Goal: Find specific page/section: Find specific page/section

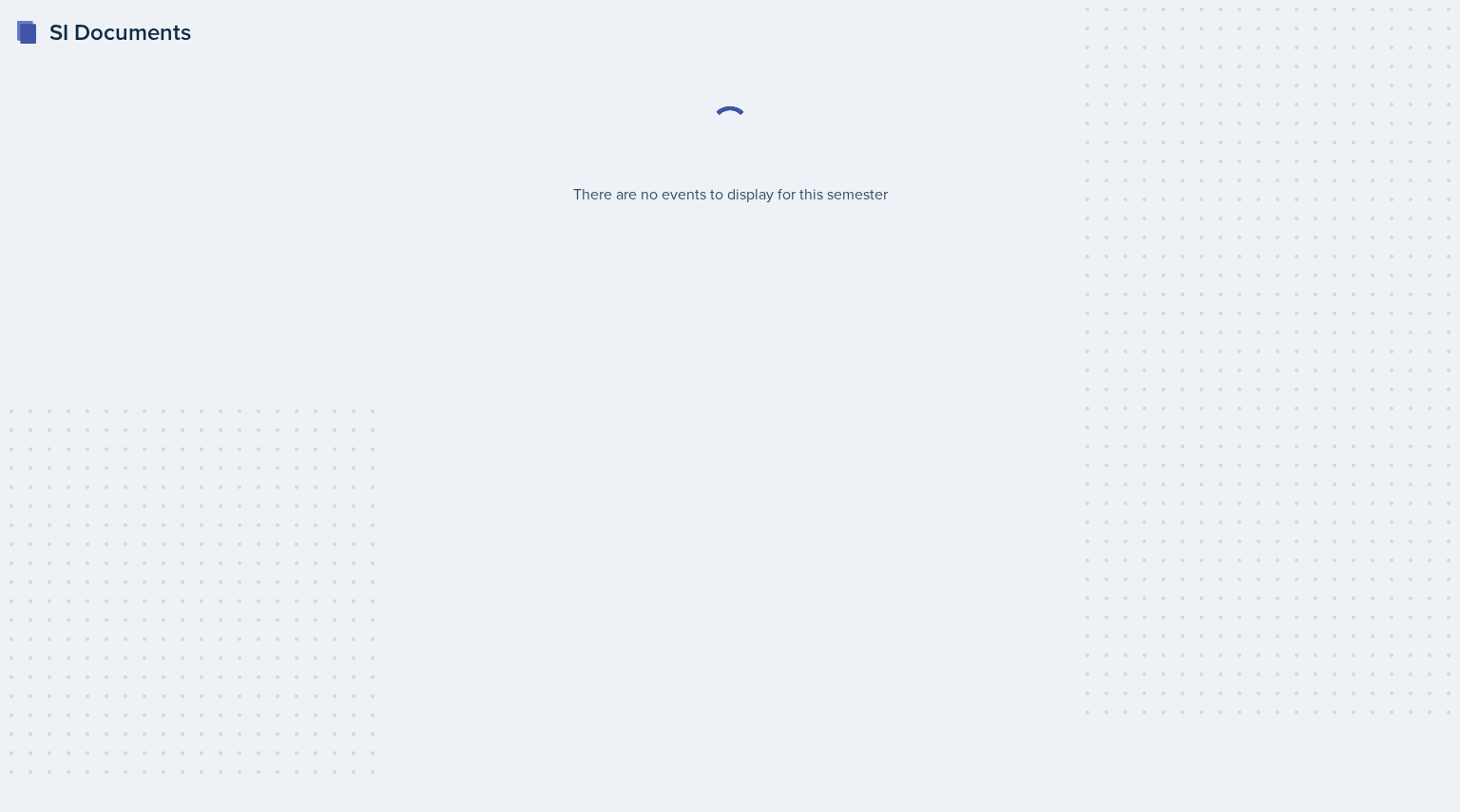
select select "2bed604d-1099-4043-b1bc-2365e8740244"
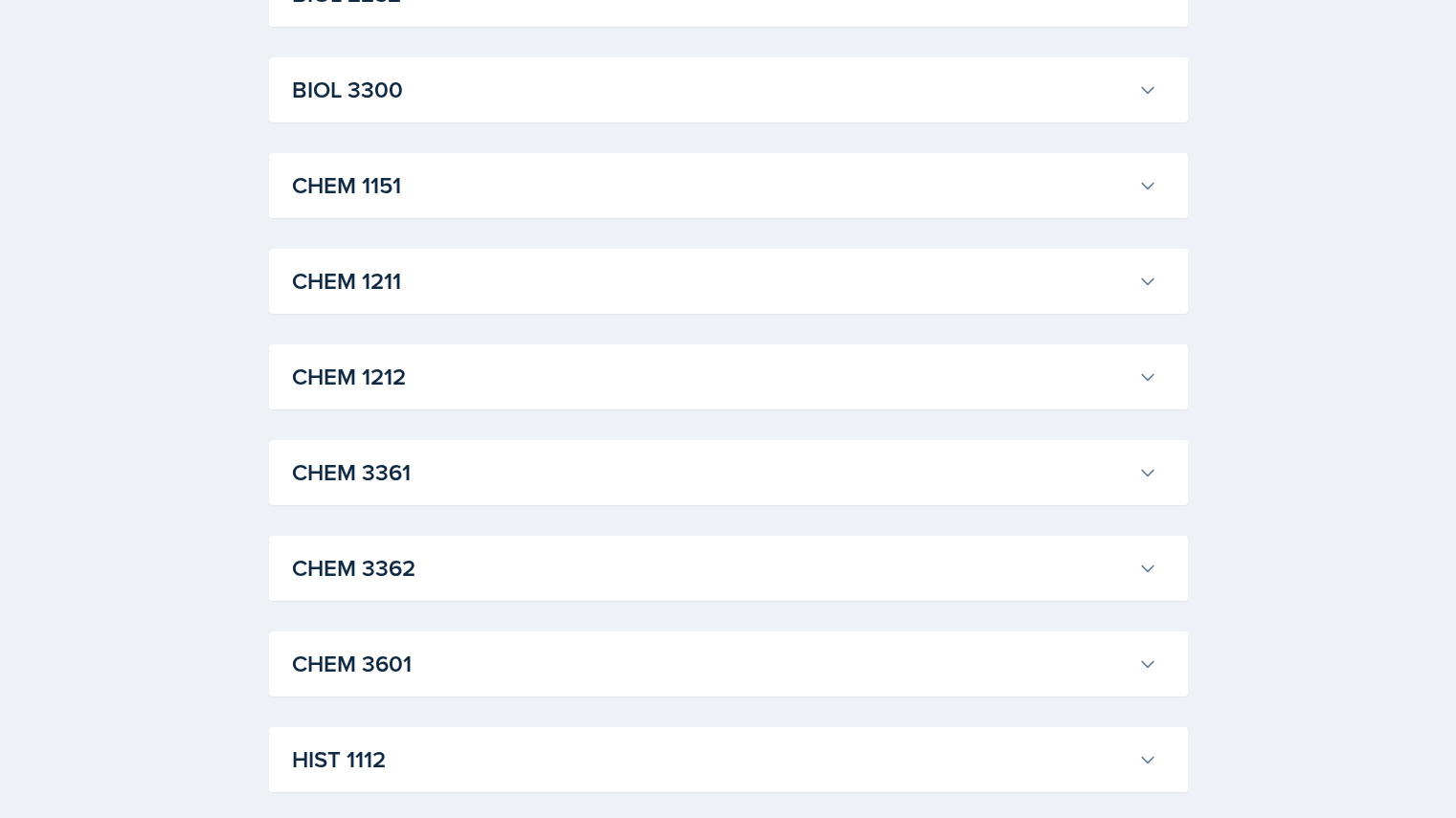
scroll to position [787, 0]
click at [1139, 361] on button "CHEM 1212" at bounding box center [725, 376] width 873 height 42
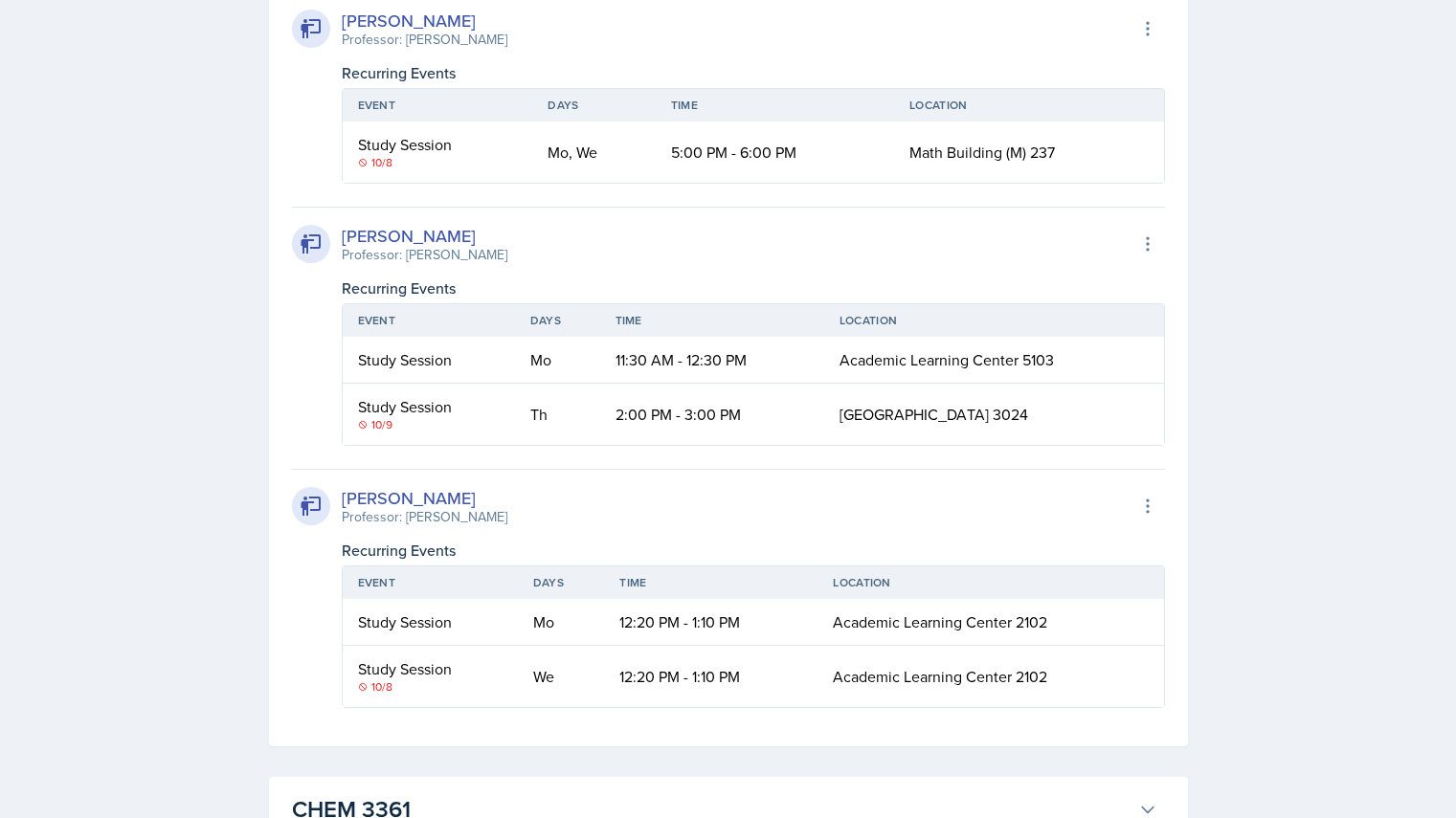
scroll to position [1130, 0]
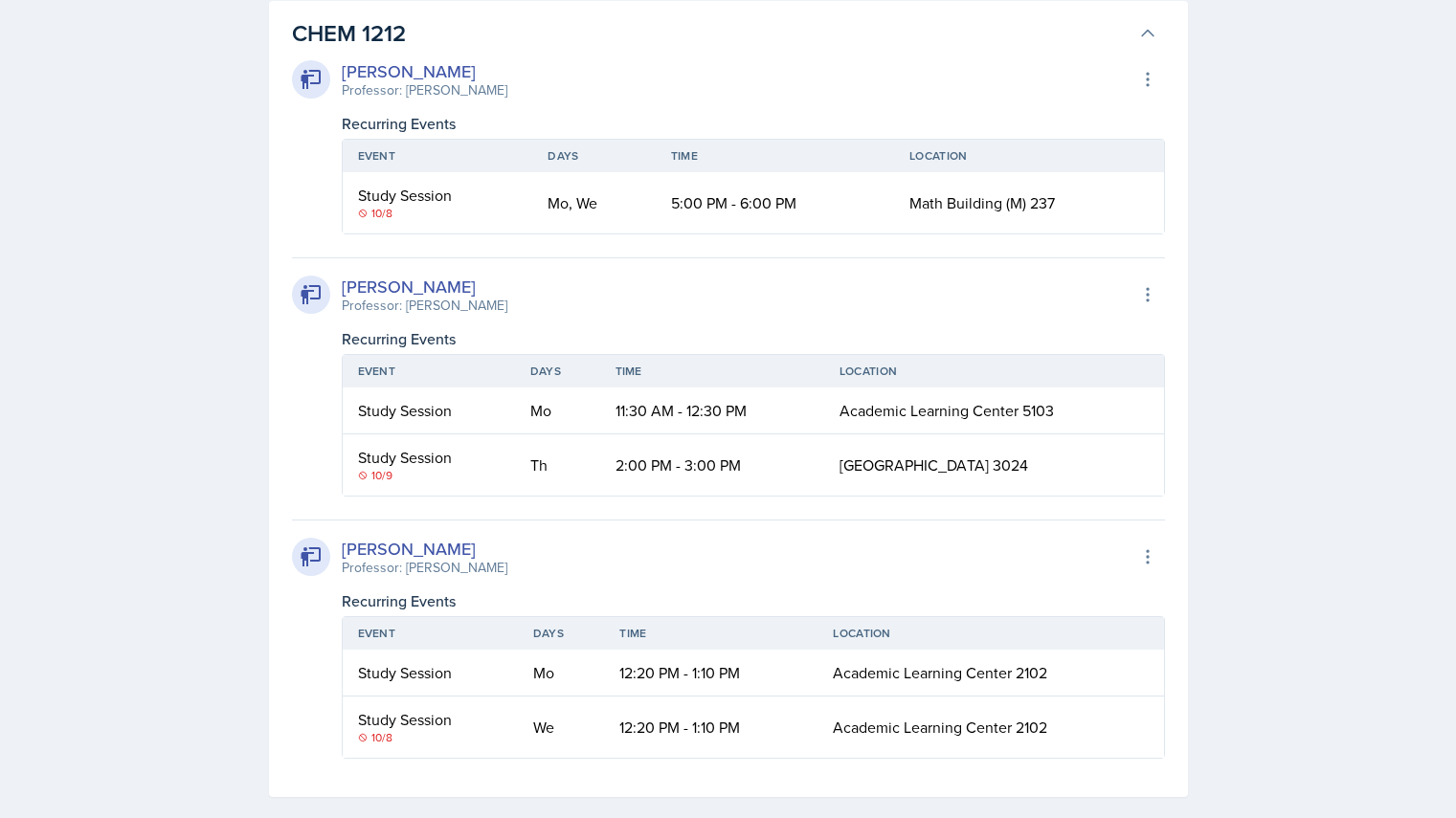
click at [1143, 34] on icon at bounding box center [1148, 33] width 12 height 6
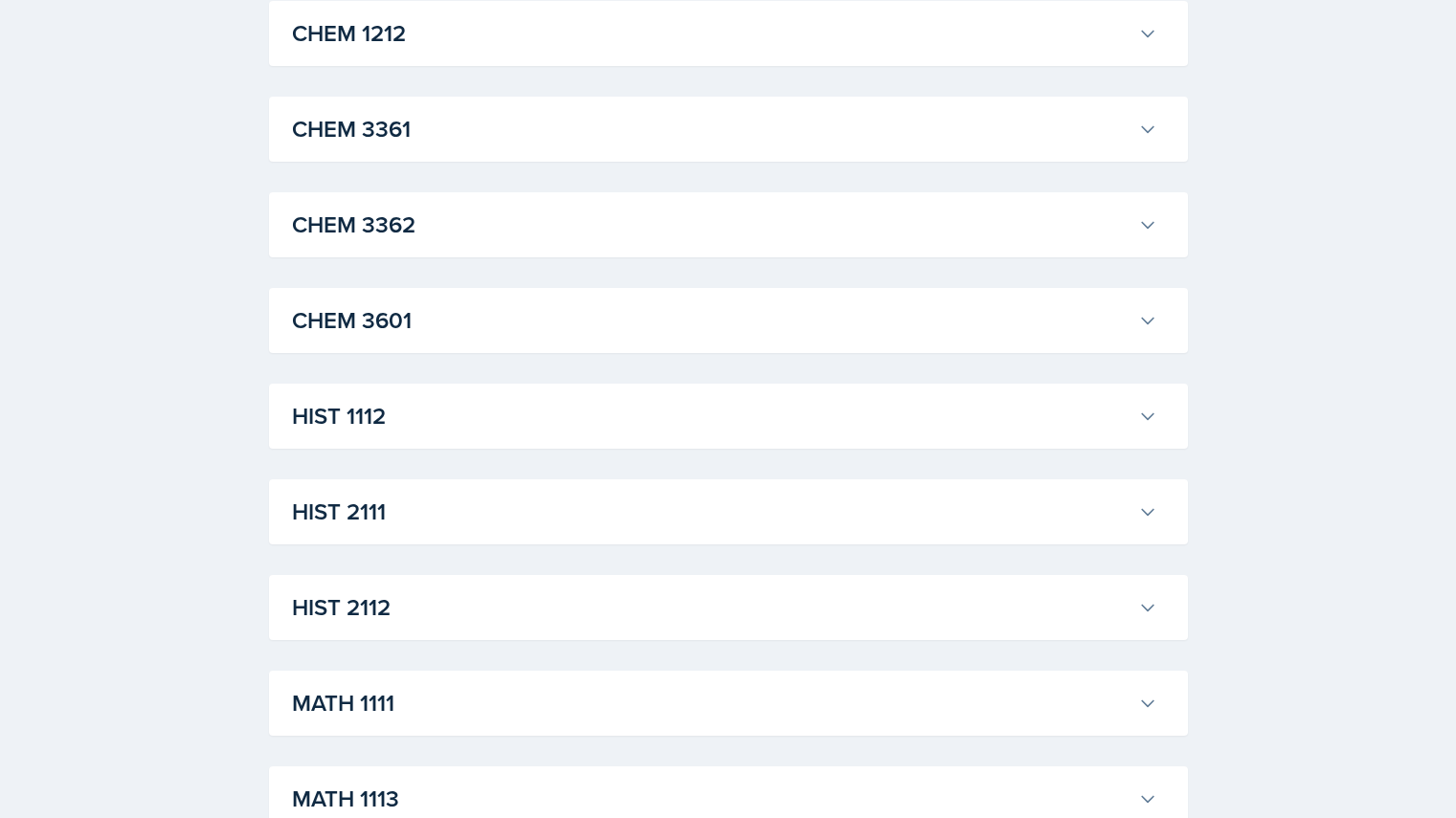
click at [1157, 130] on icon at bounding box center [1148, 129] width 20 height 20
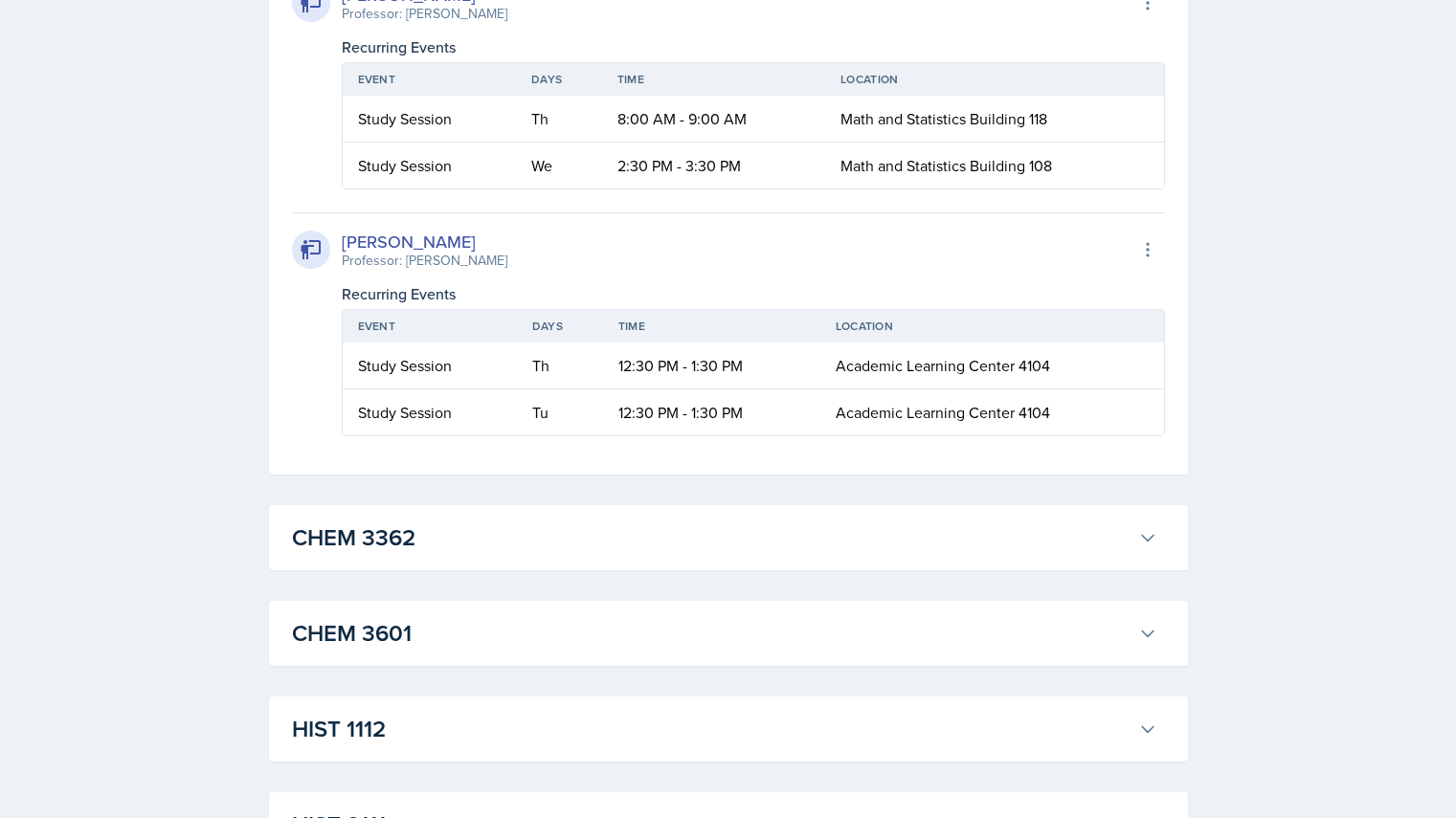
scroll to position [1866, 0]
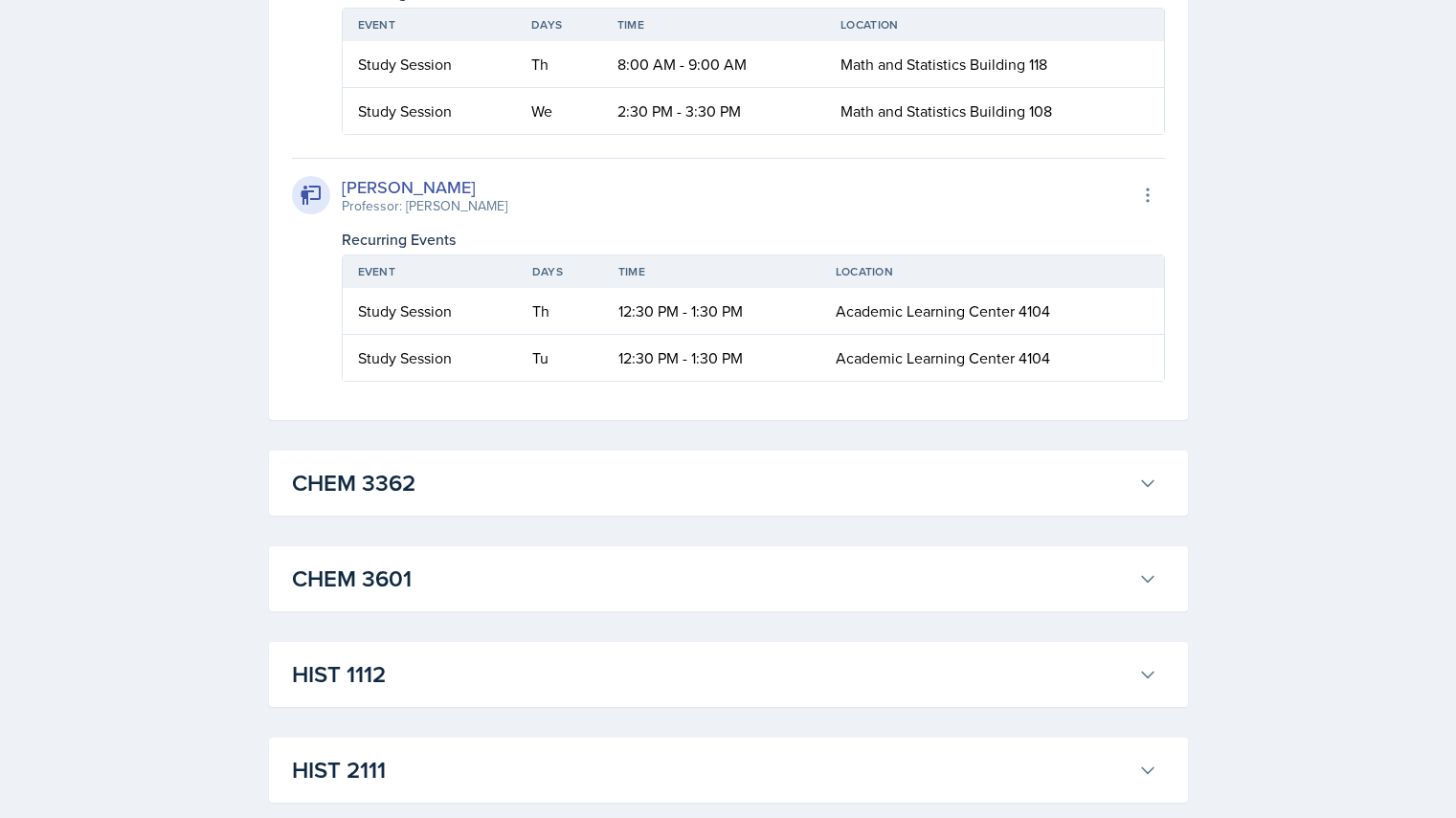
click at [1147, 493] on icon at bounding box center [1148, 484] width 20 height 20
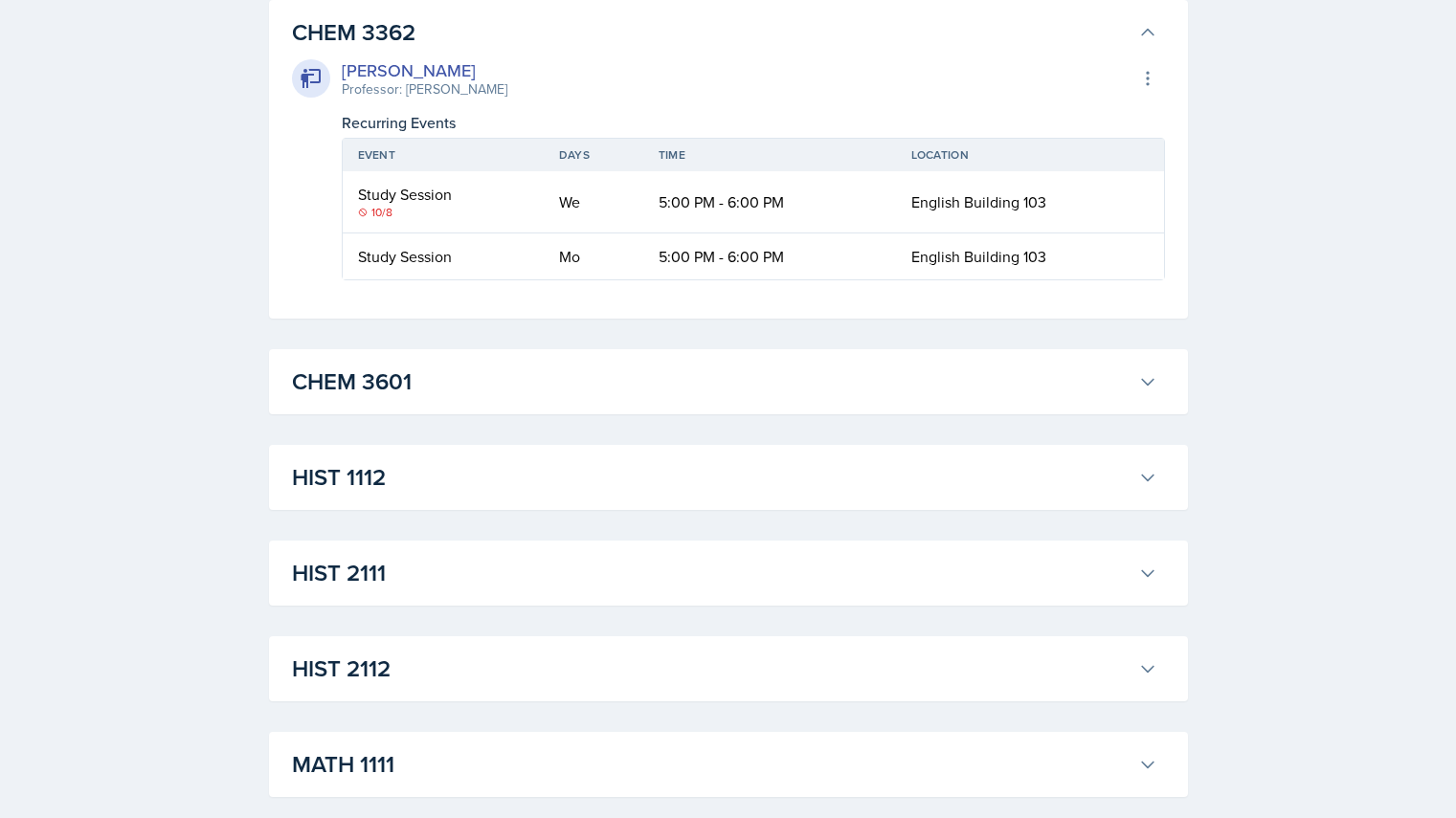
scroll to position [2382, 0]
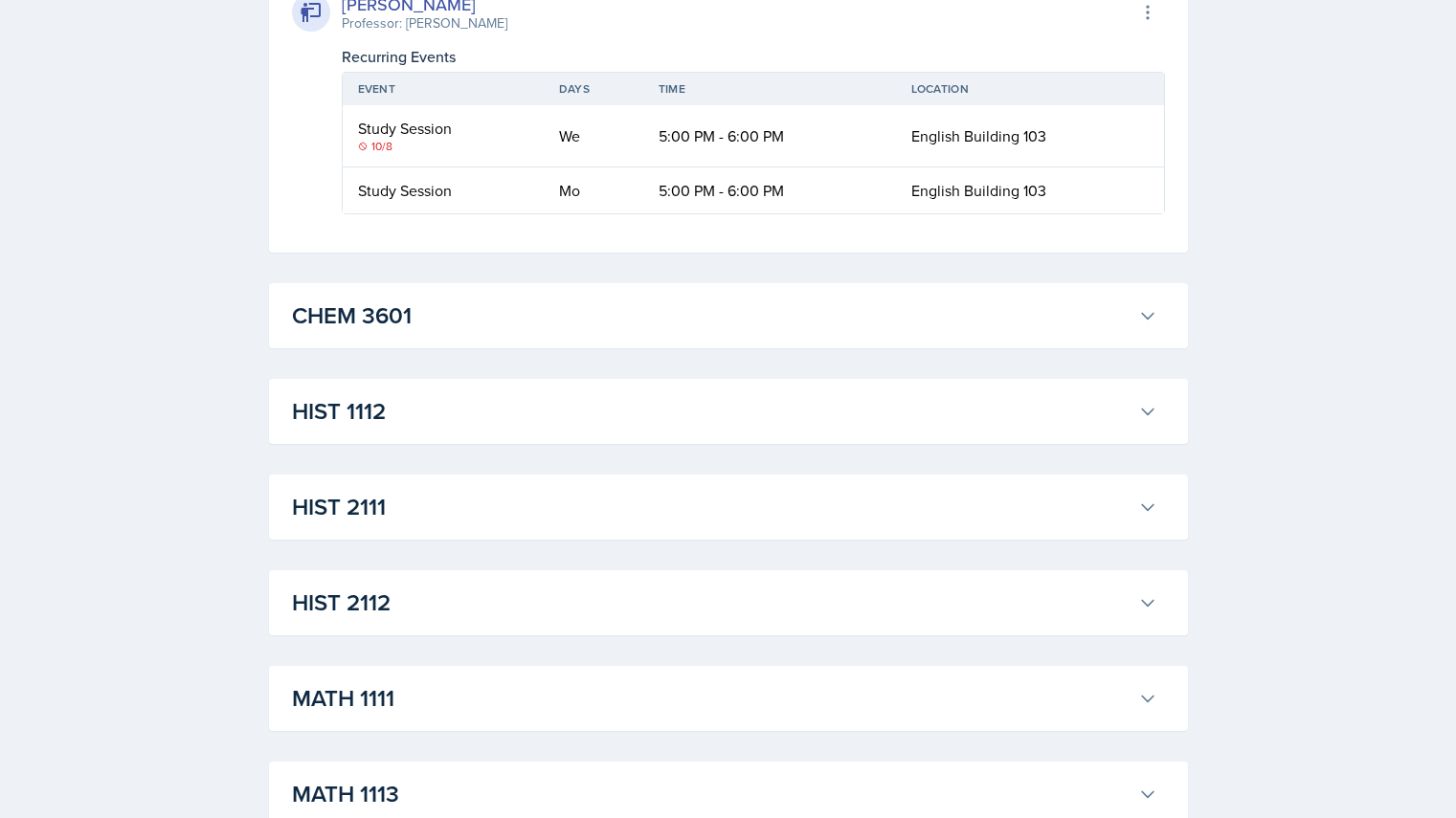
click at [1145, 323] on icon at bounding box center [1148, 316] width 20 height 20
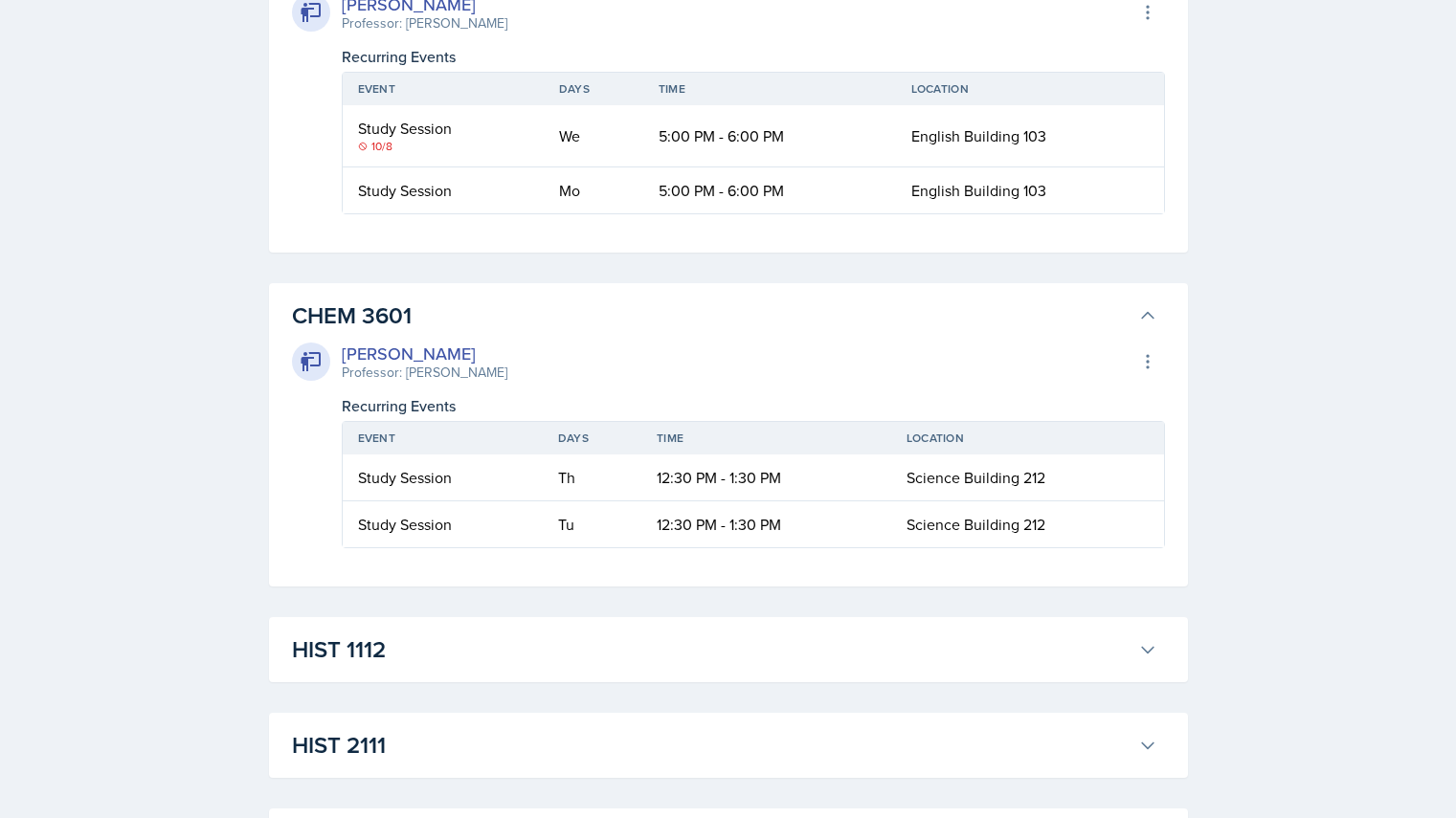
click at [1159, 328] on button "CHEM 3601" at bounding box center [725, 316] width 873 height 42
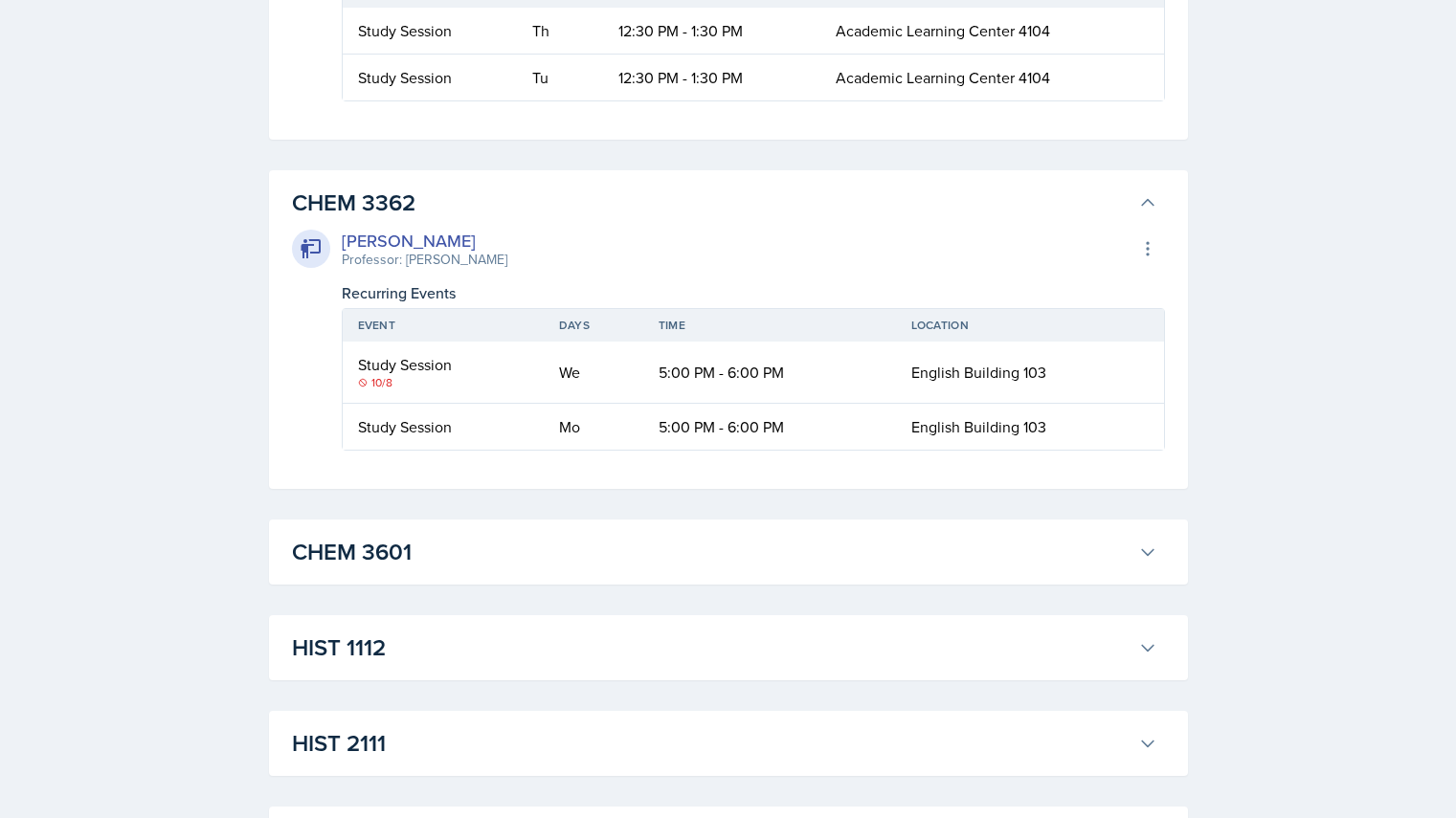
scroll to position [2145, 0]
click at [1141, 198] on icon at bounding box center [1148, 204] width 20 height 20
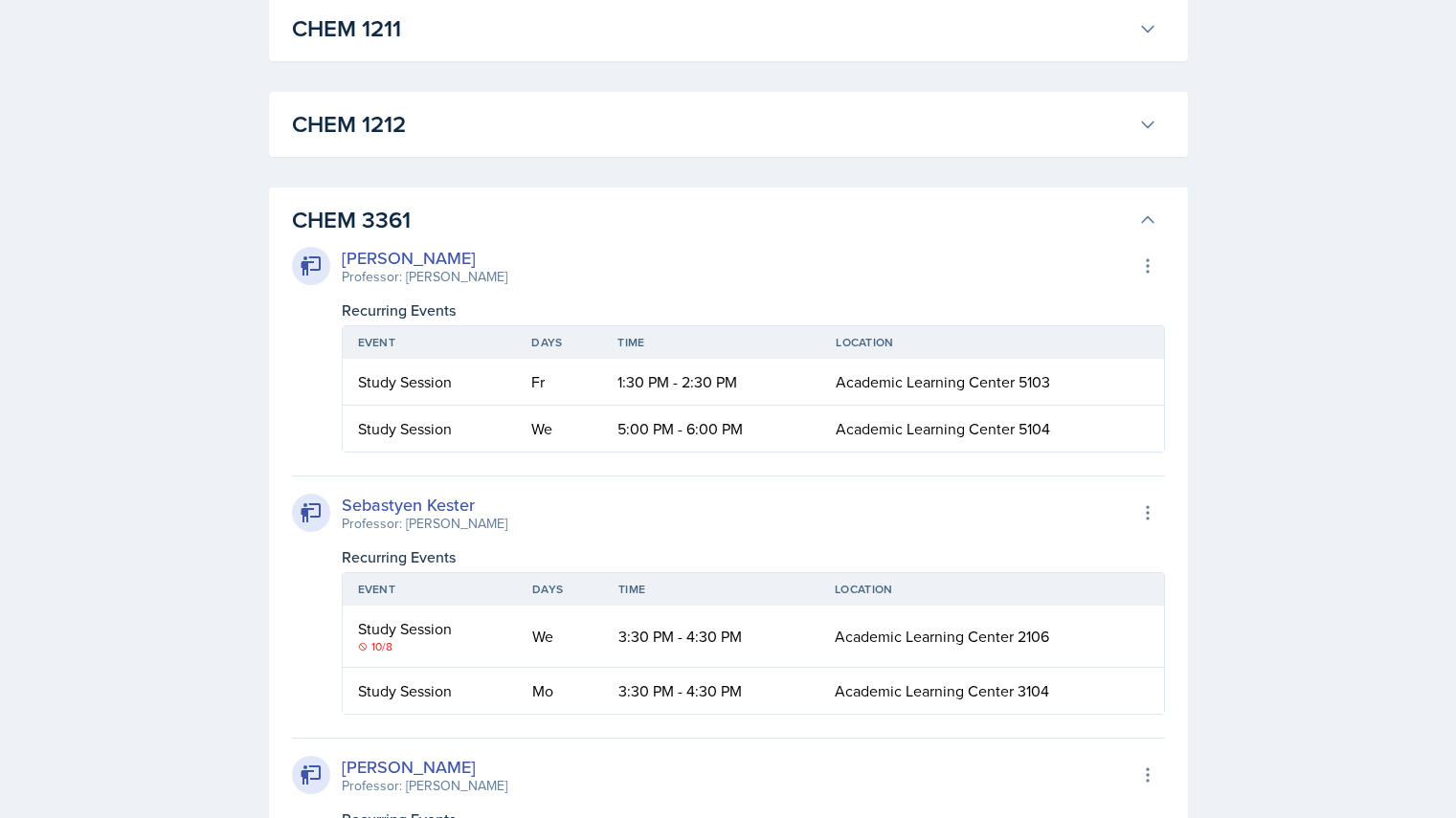
scroll to position [1036, 0]
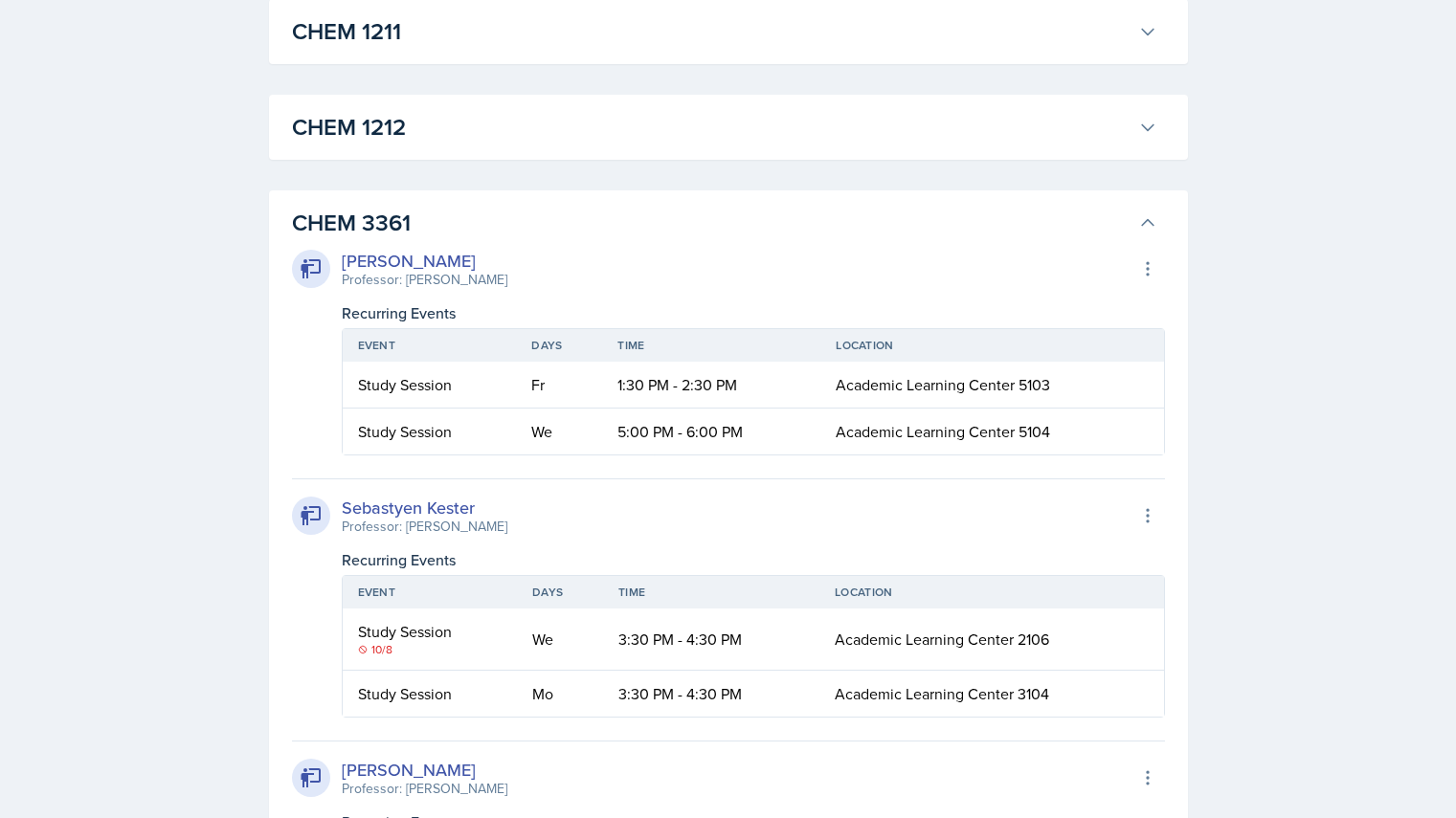
click at [1152, 219] on icon at bounding box center [1148, 224] width 20 height 20
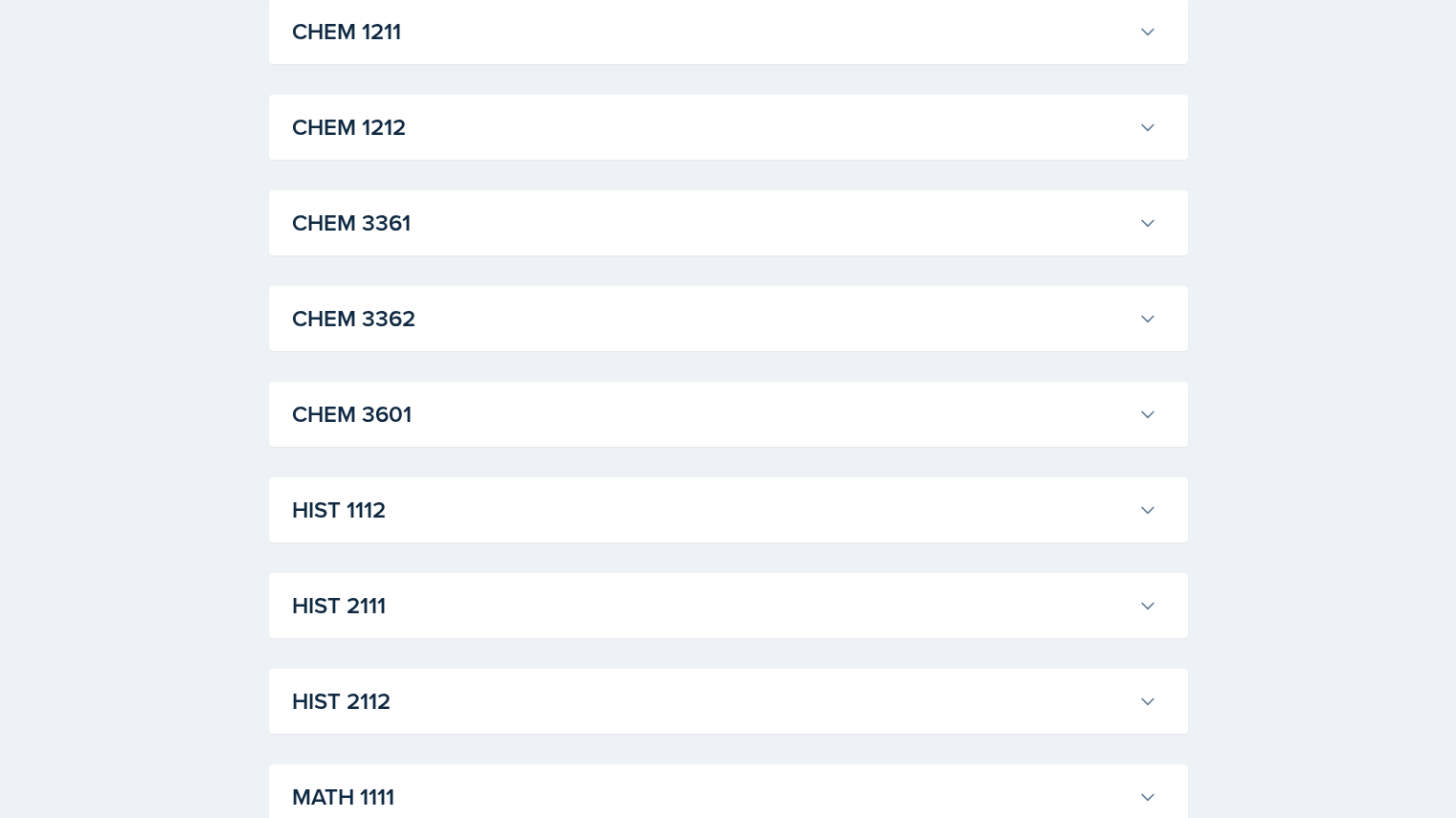
click at [1148, 48] on button "CHEM 1211" at bounding box center [725, 31] width 873 height 42
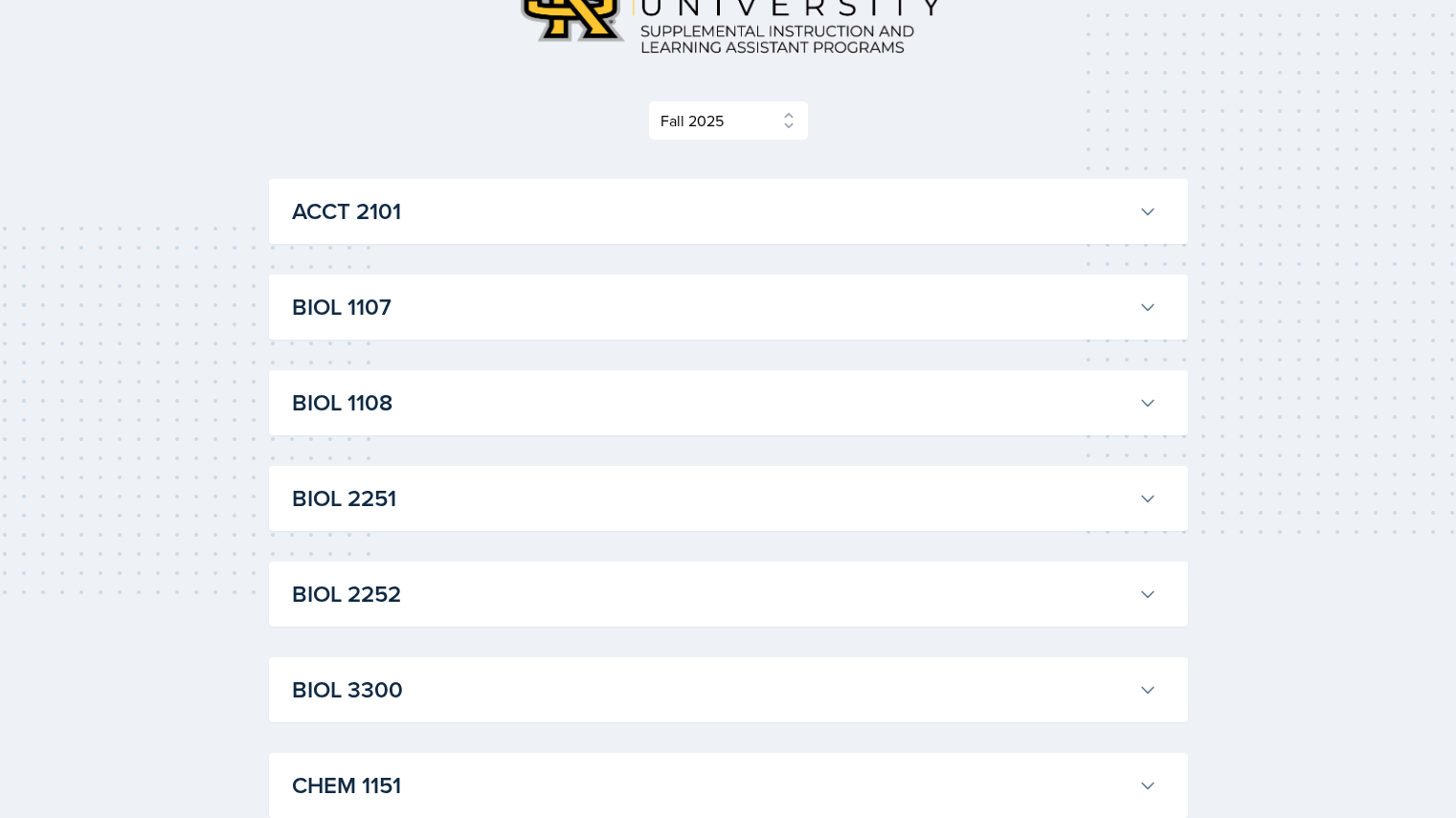
scroll to position [0, 0]
